Goal: Information Seeking & Learning: Learn about a topic

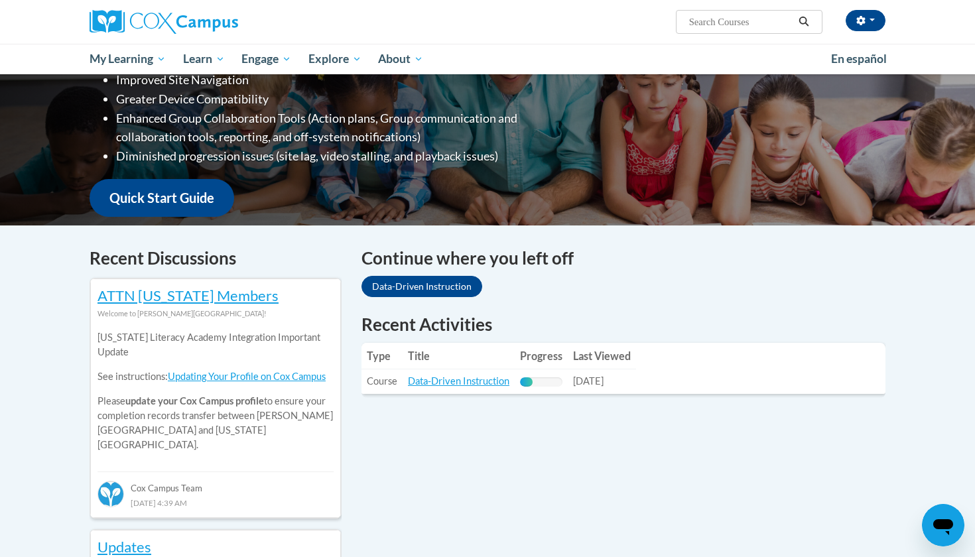
scroll to position [338, 0]
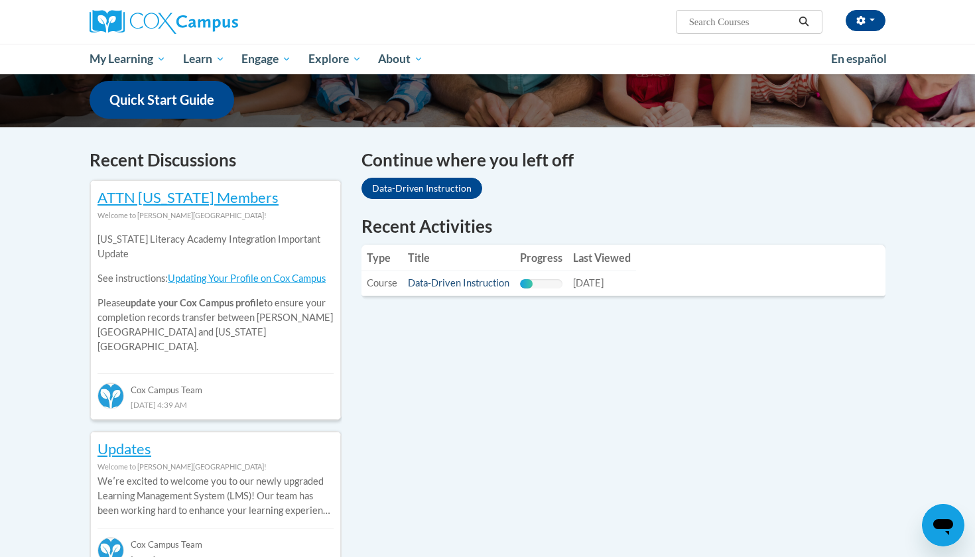
click at [460, 281] on link "Data-Driven Instruction" at bounding box center [458, 282] width 101 height 11
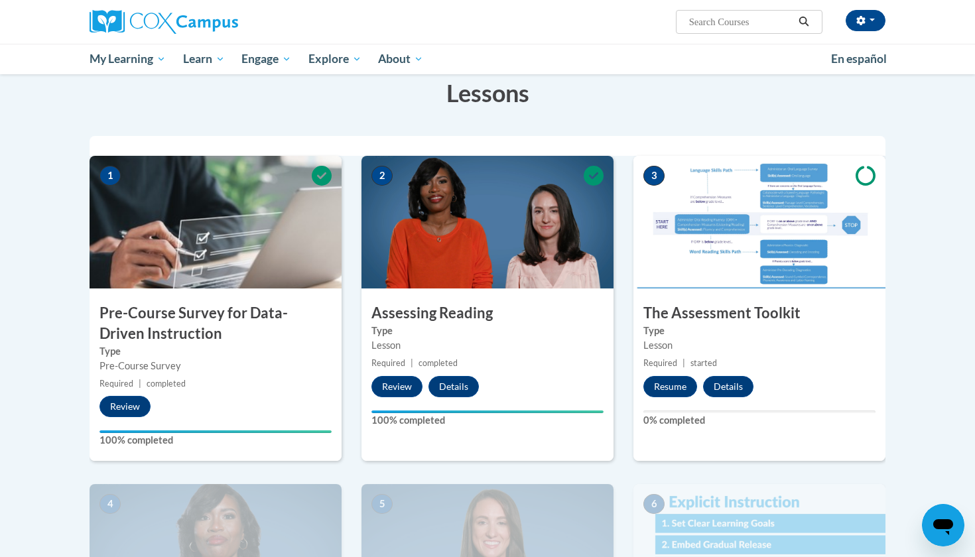
scroll to position [210, 0]
click at [674, 372] on div "3 The Assessment Toolkit Type Lesson Required | started Resume Details Feedback…" at bounding box center [759, 308] width 252 height 305
click at [669, 385] on button "Resume" at bounding box center [670, 386] width 54 height 21
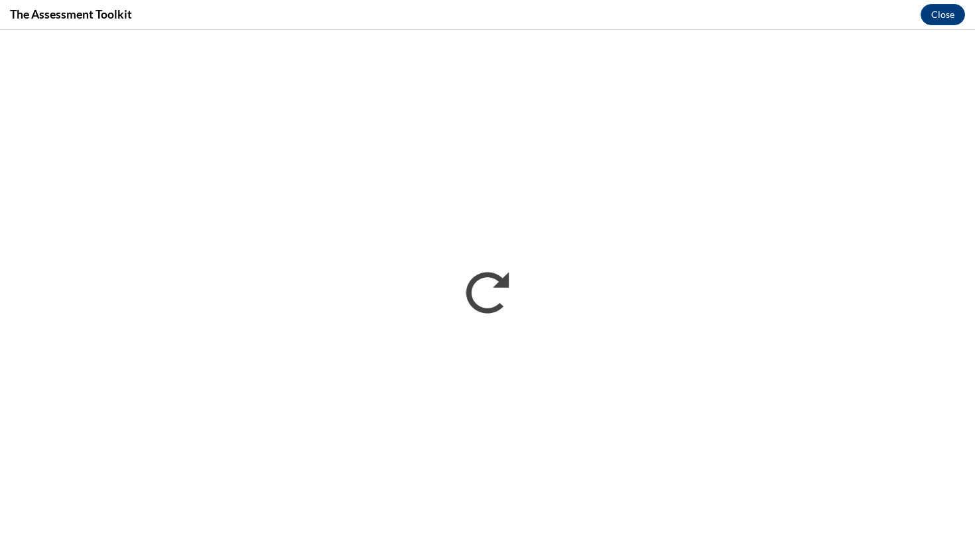
scroll to position [0, 0]
click at [952, 15] on button "Close" at bounding box center [943, 14] width 44 height 21
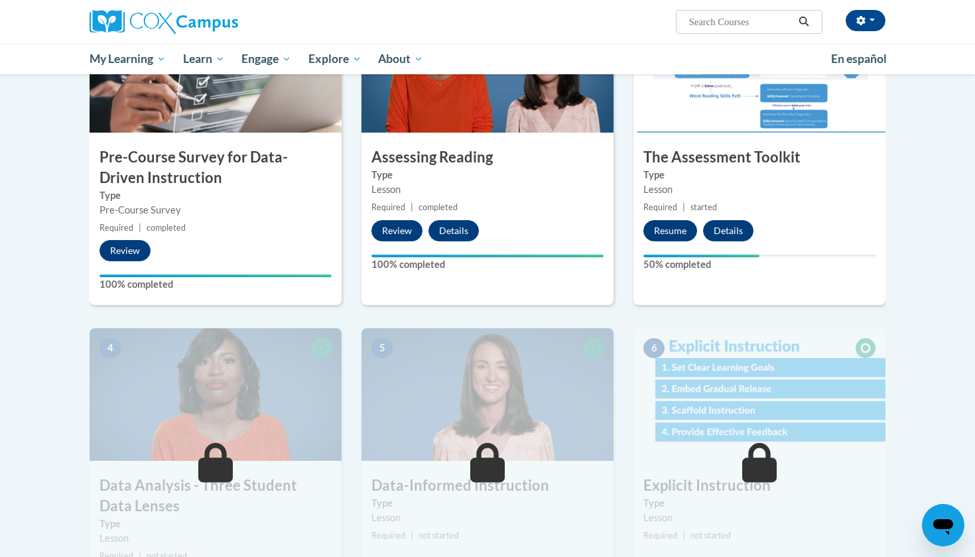
scroll to position [364, 0]
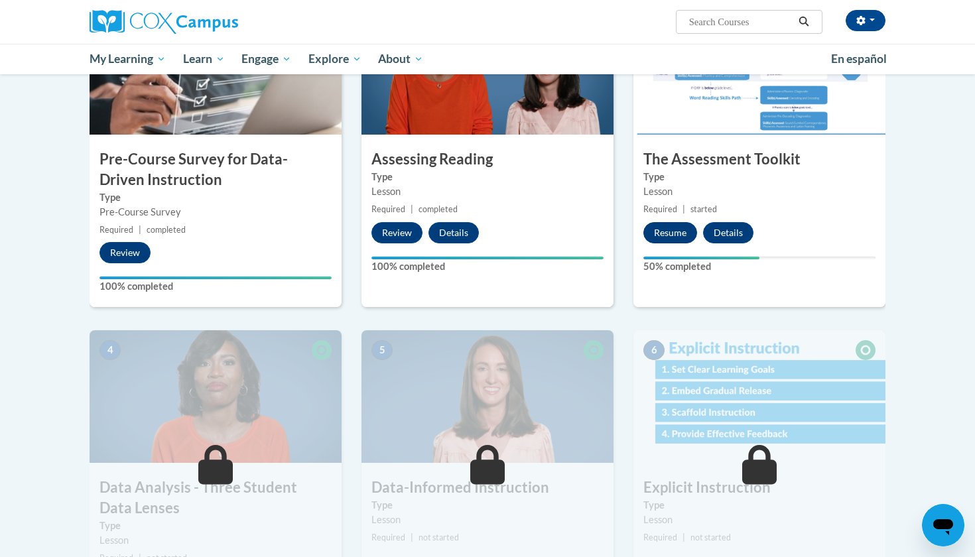
click at [669, 226] on button "Resume" at bounding box center [670, 232] width 54 height 21
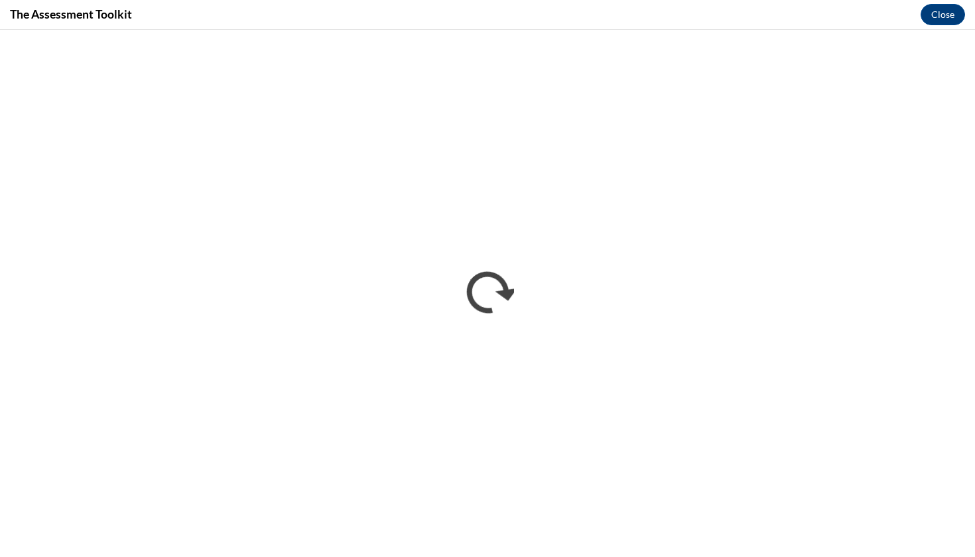
scroll to position [0, 0]
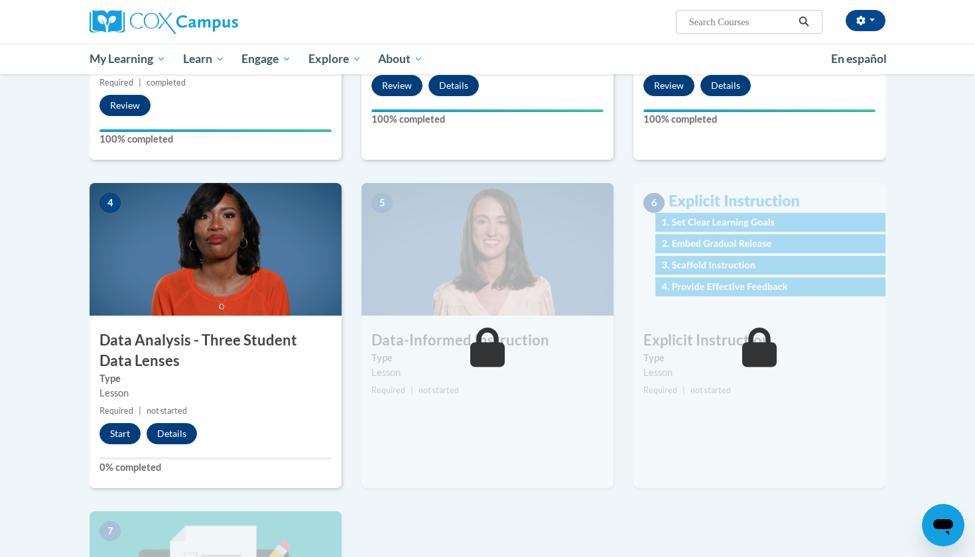
scroll to position [556, 0]
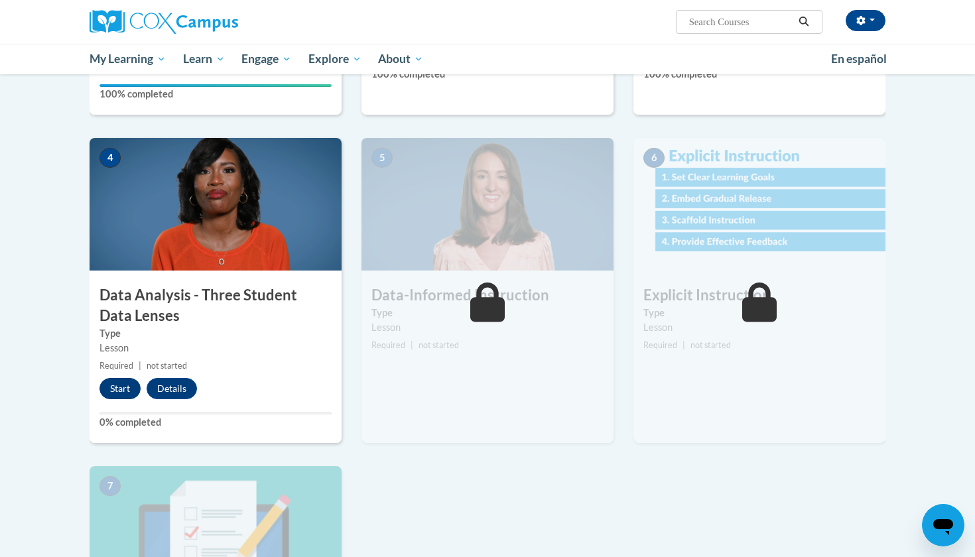
click at [109, 387] on button "Start" at bounding box center [119, 388] width 41 height 21
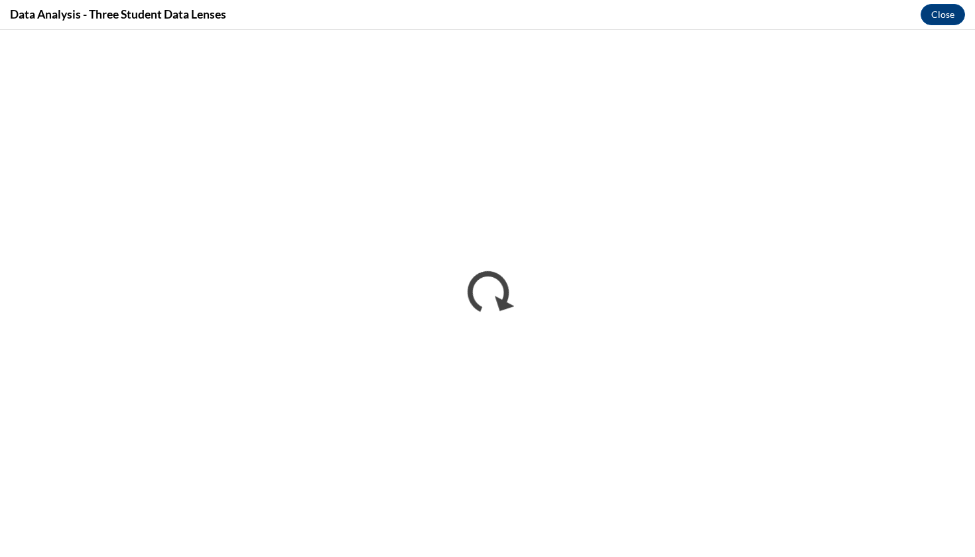
scroll to position [0, 0]
